Goal: Task Accomplishment & Management: Complete application form

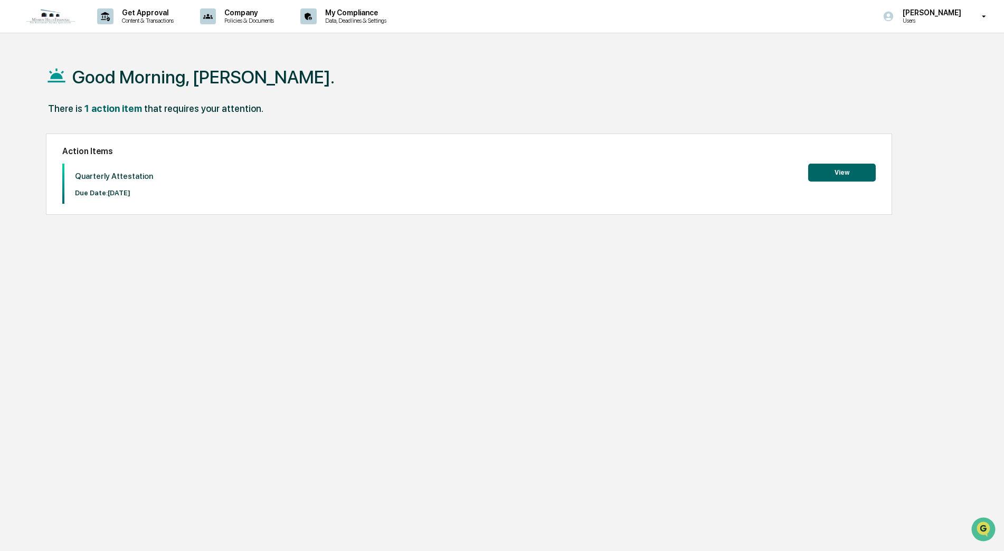
click at [851, 173] on button "View" at bounding box center [842, 173] width 68 height 18
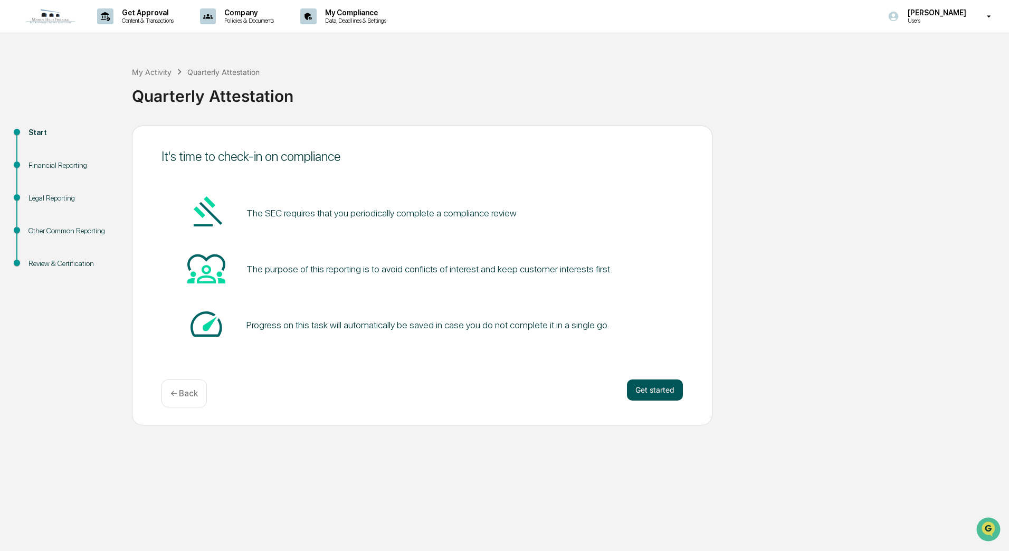
click at [645, 388] on button "Get started" at bounding box center [655, 389] width 56 height 21
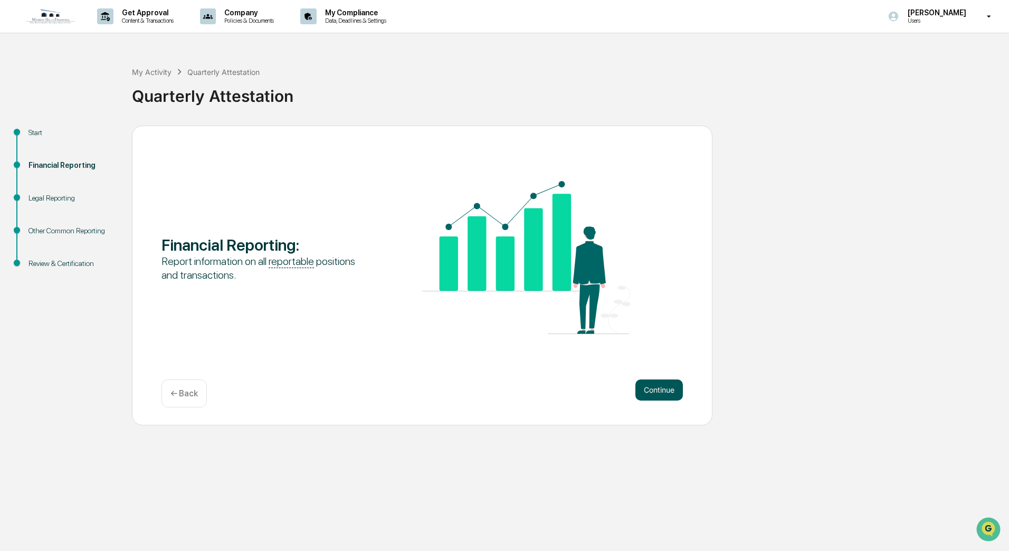
click at [646, 386] on button "Continue" at bounding box center [658, 389] width 47 height 21
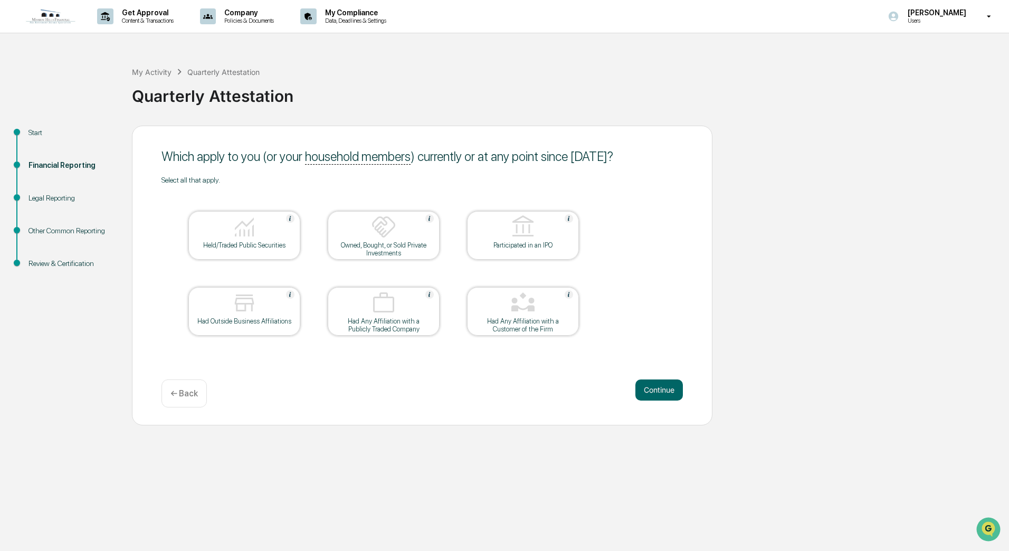
click at [646, 386] on button "Continue" at bounding box center [658, 389] width 47 height 21
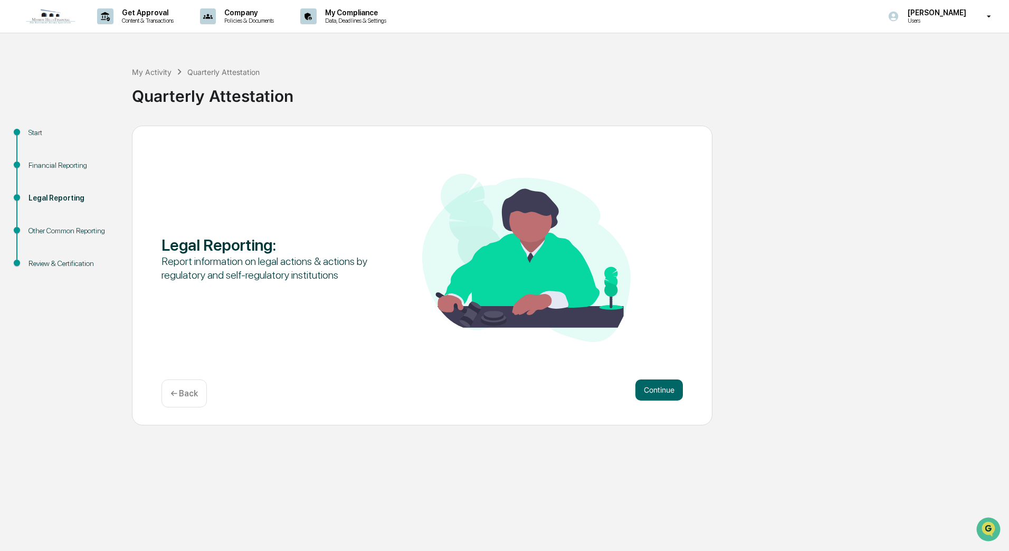
click at [646, 386] on button "Continue" at bounding box center [658, 389] width 47 height 21
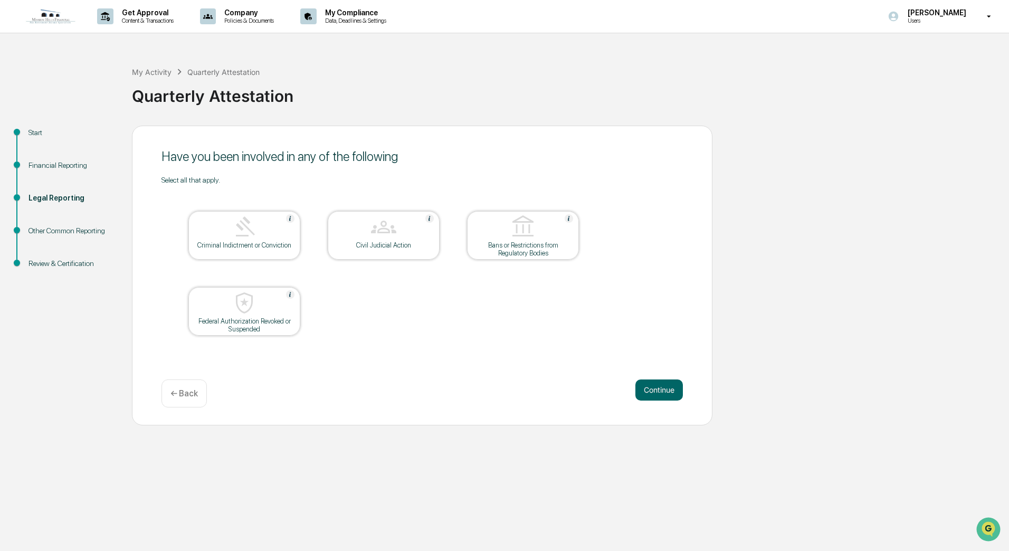
click at [646, 386] on button "Continue" at bounding box center [658, 389] width 47 height 21
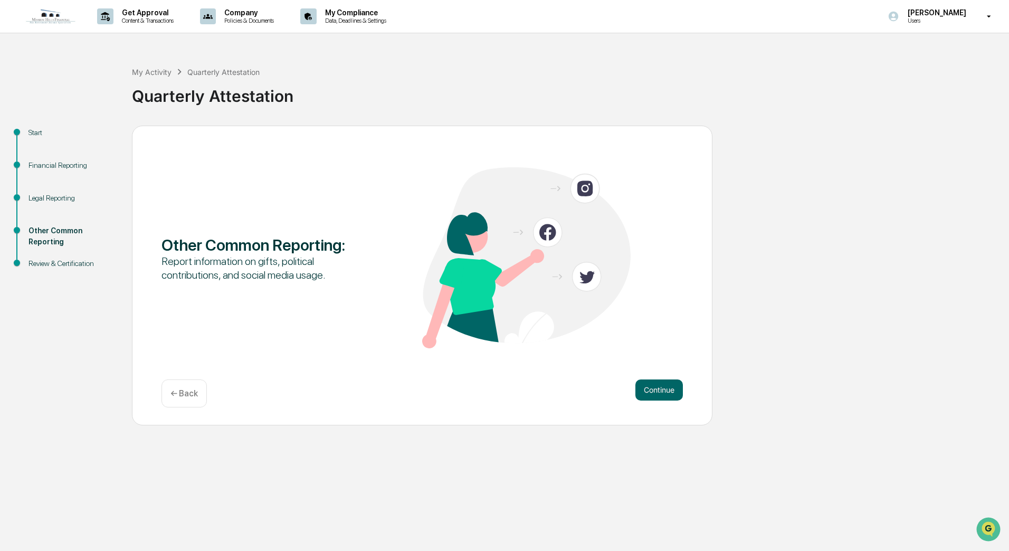
click at [646, 386] on button "Continue" at bounding box center [658, 389] width 47 height 21
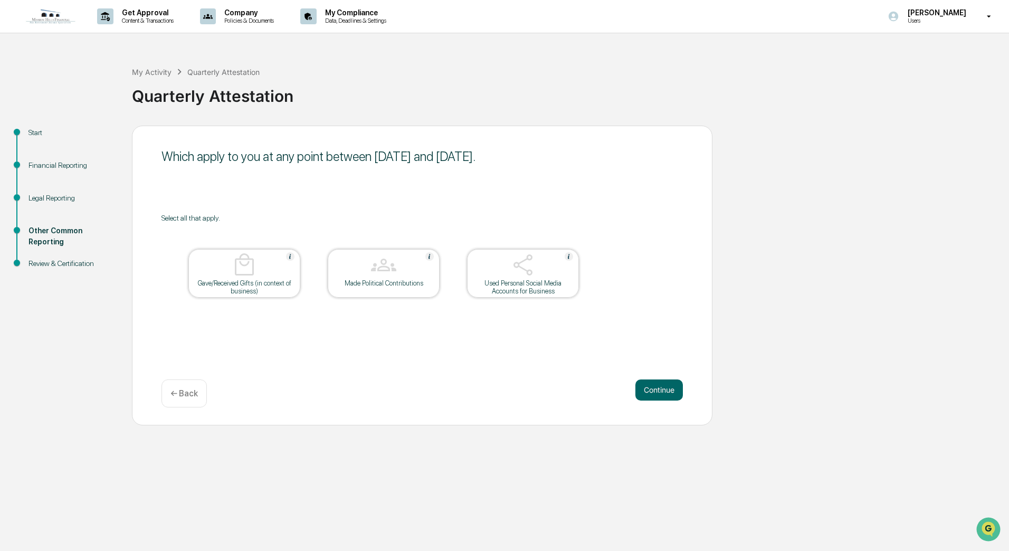
click at [646, 386] on button "Continue" at bounding box center [658, 389] width 47 height 21
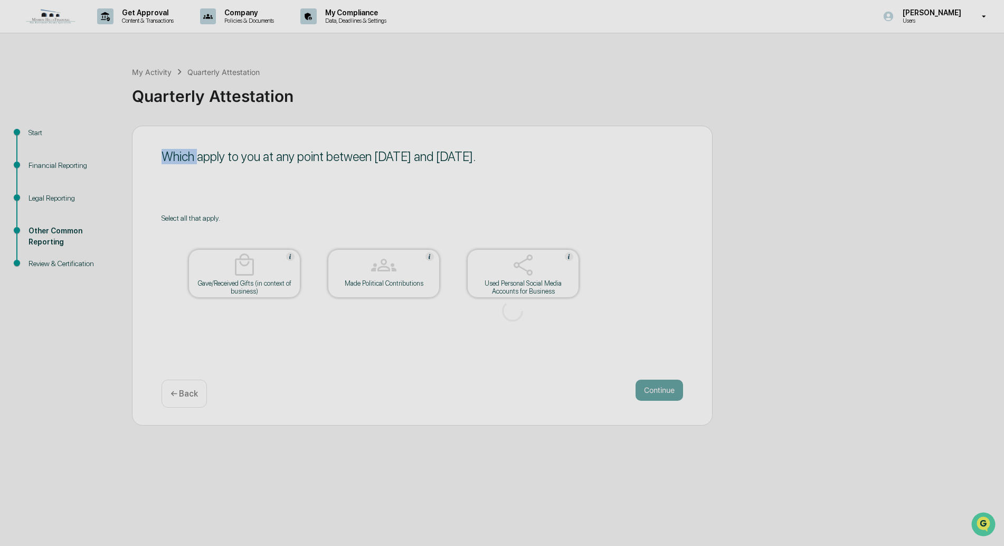
click at [646, 386] on div at bounding box center [512, 310] width 1025 height 621
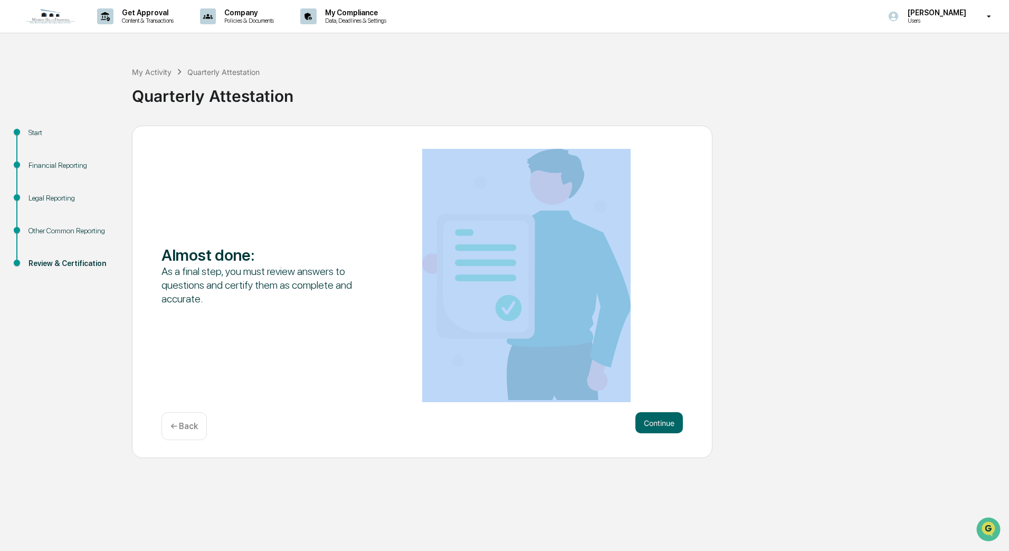
click at [646, 386] on div "Almost done : As a final step, you must review answers to questions and certify…" at bounding box center [421, 275] width 521 height 253
drag, startPoint x: 646, startPoint y: 386, endPoint x: 664, endPoint y: 423, distance: 40.6
click at [664, 423] on button "Continue" at bounding box center [658, 422] width 47 height 21
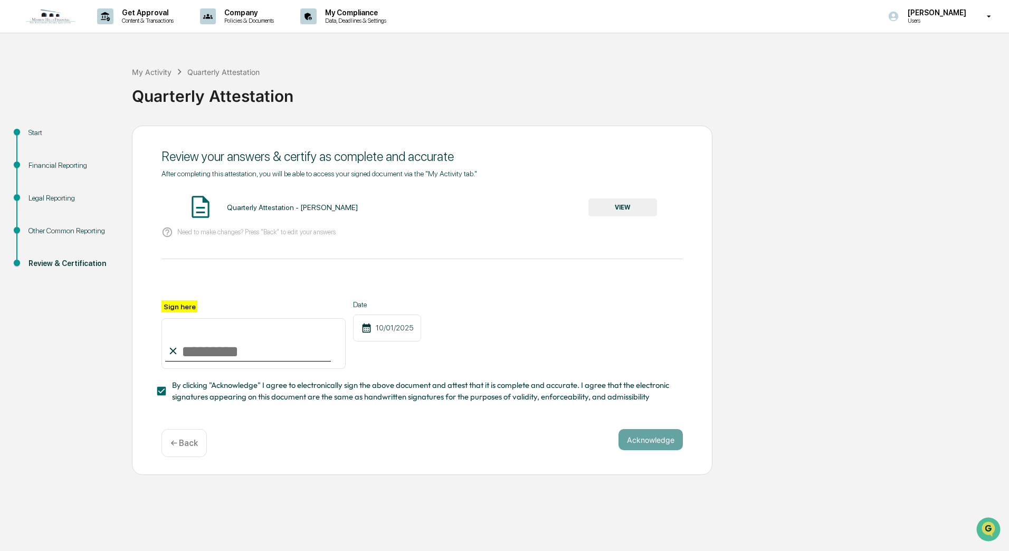
click at [179, 307] on label "Sign here" at bounding box center [179, 306] width 36 height 12
click at [179, 318] on input "Sign here" at bounding box center [253, 343] width 184 height 51
drag, startPoint x: 184, startPoint y: 350, endPoint x: 179, endPoint y: 355, distance: 6.7
click at [178, 356] on div "Sign here" at bounding box center [253, 334] width 184 height 69
type input "**********"
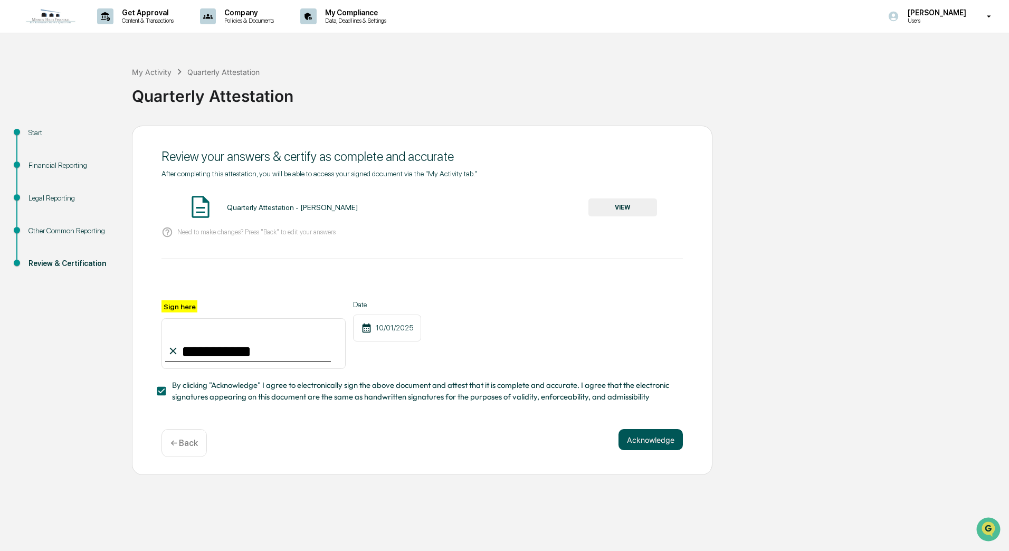
click at [653, 436] on button "Acknowledge" at bounding box center [650, 439] width 64 height 21
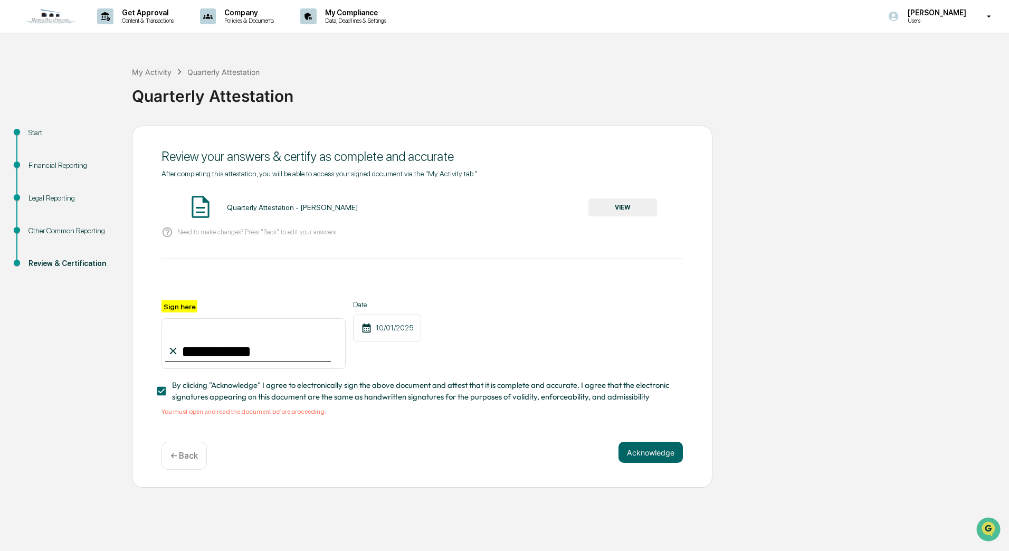
click at [645, 204] on button "VIEW" at bounding box center [622, 207] width 69 height 18
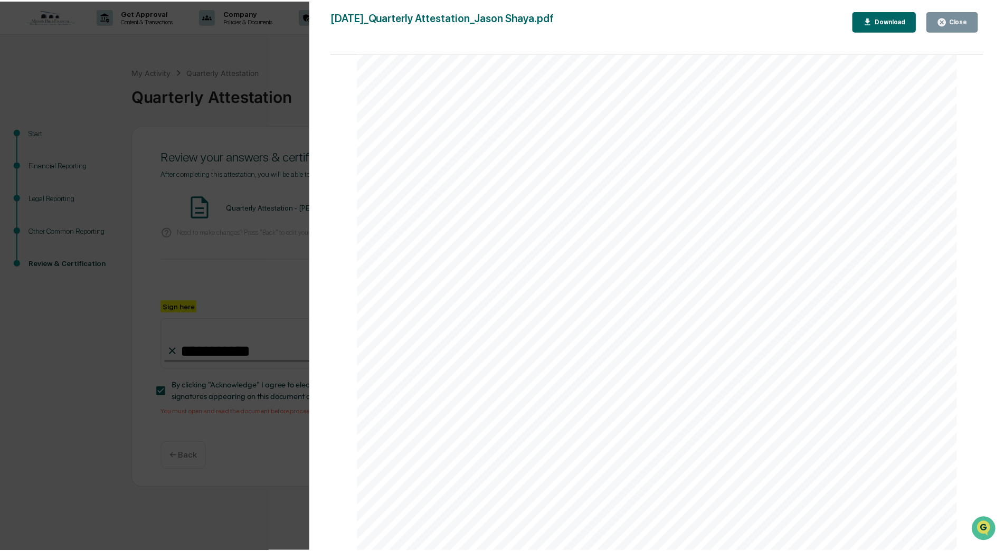
scroll to position [739, 0]
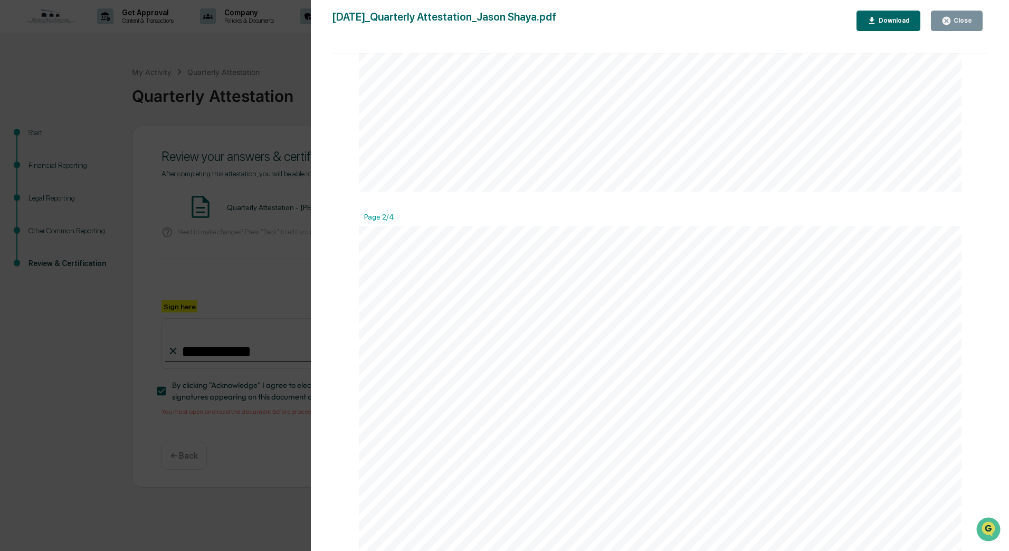
click at [950, 17] on icon "button" at bounding box center [946, 21] width 8 height 8
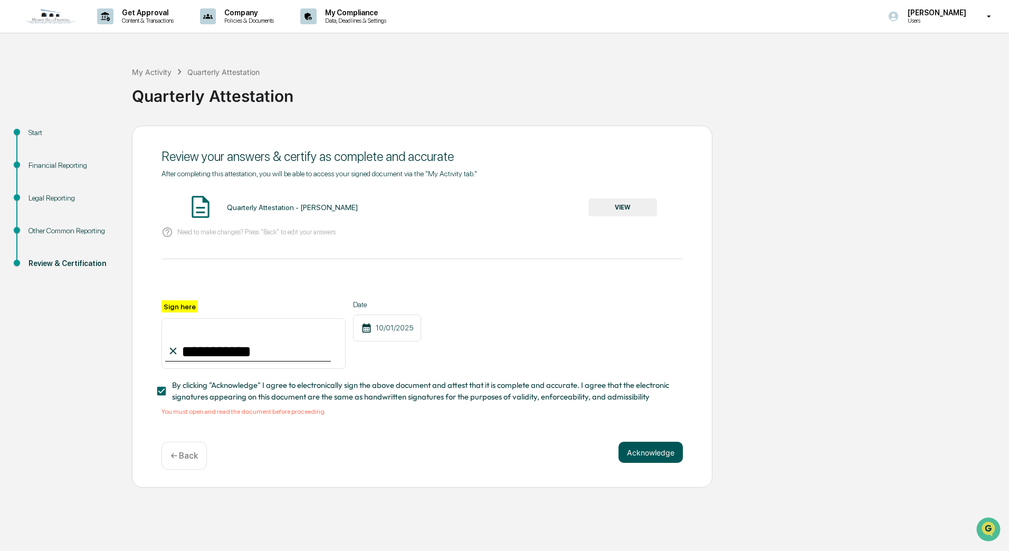
click at [635, 459] on button "Acknowledge" at bounding box center [650, 452] width 64 height 21
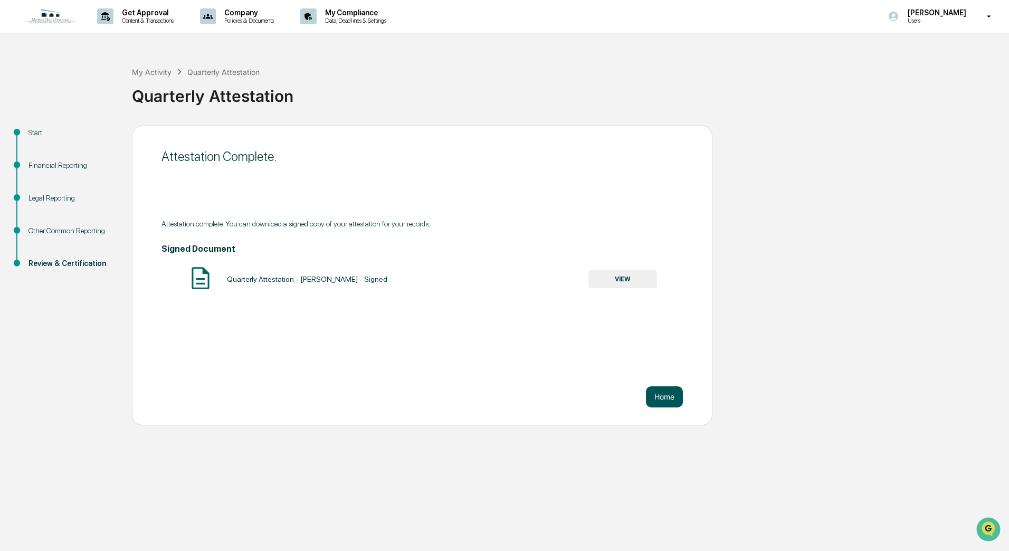
click at [668, 398] on button "Home" at bounding box center [664, 396] width 37 height 21
